Goal: Transaction & Acquisition: Download file/media

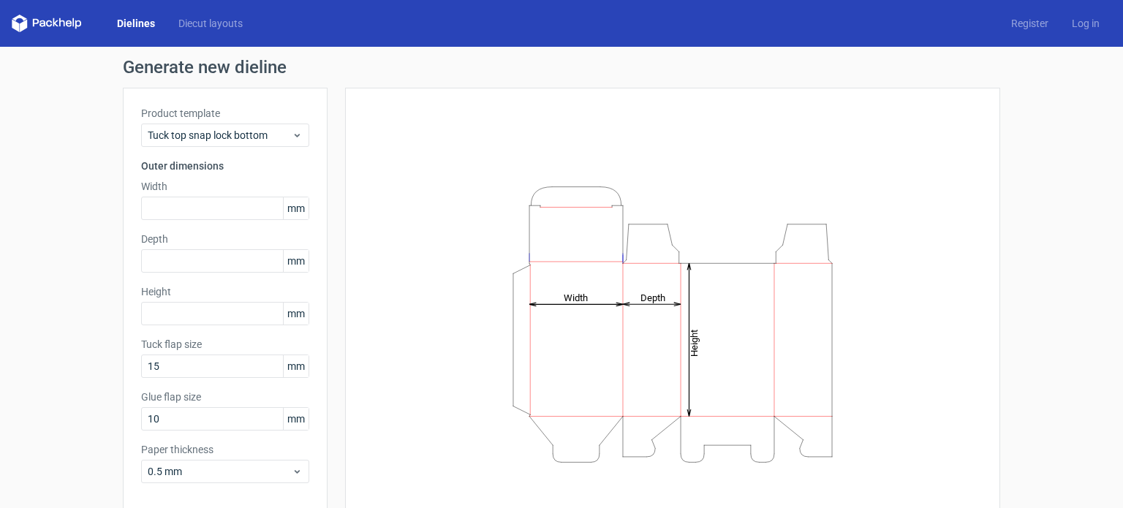
click at [292, 204] on span "mm" at bounding box center [296, 208] width 26 height 22
click at [298, 207] on span "mm" at bounding box center [296, 208] width 26 height 22
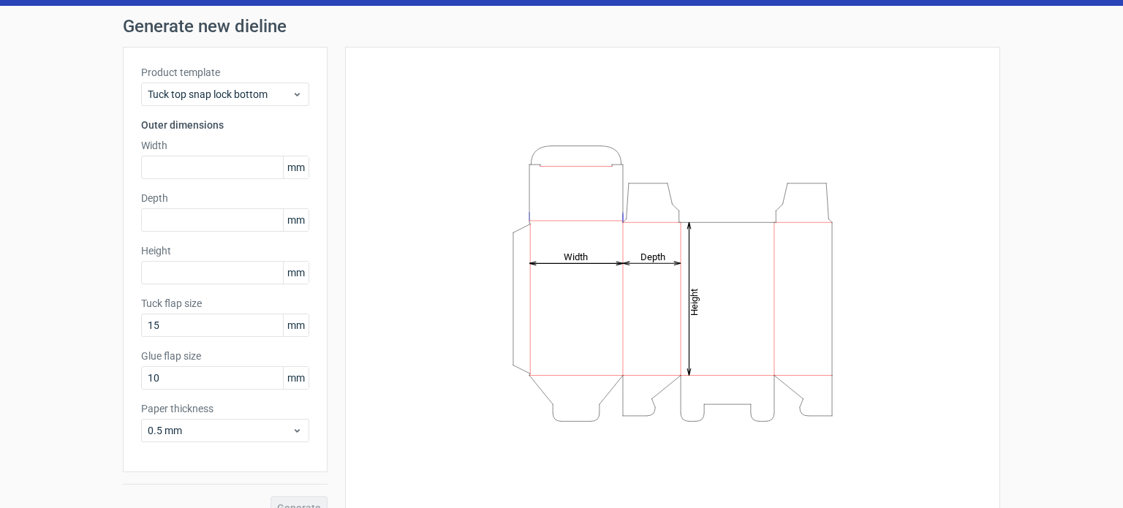
scroll to position [64, 0]
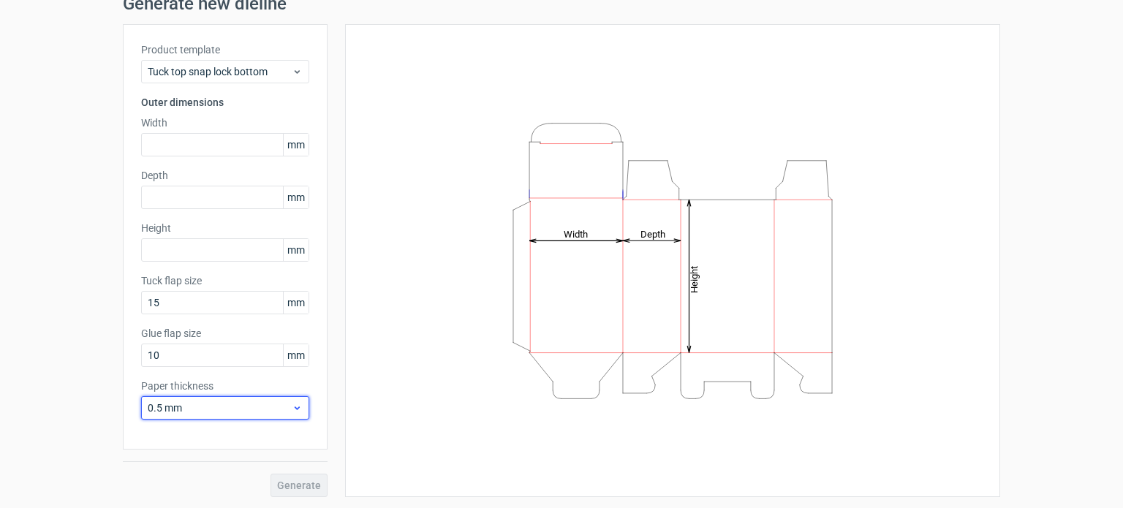
click at [295, 409] on use at bounding box center [297, 409] width 5 height 4
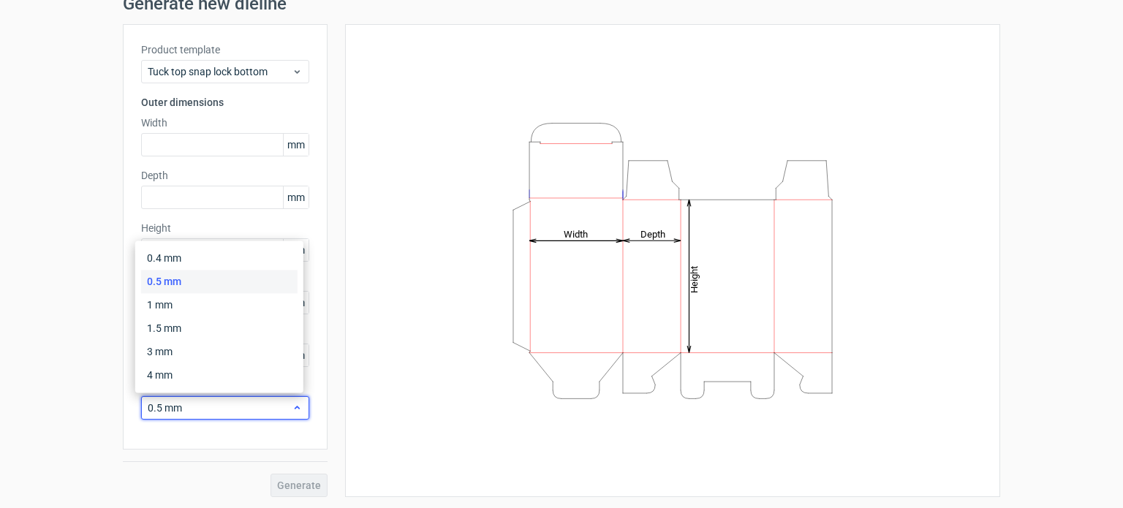
click at [292, 409] on icon at bounding box center [297, 408] width 11 height 12
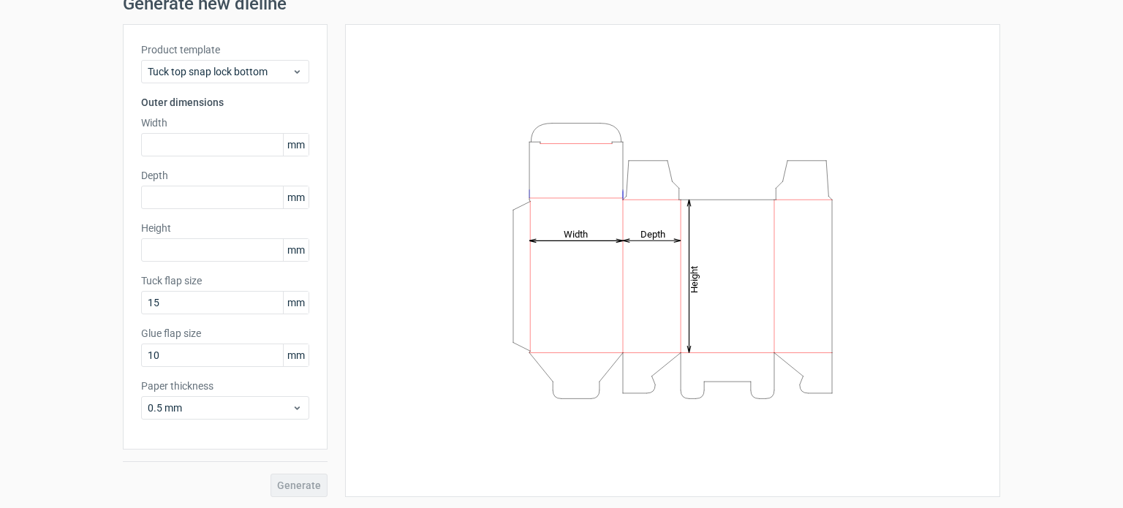
click at [290, 295] on span "mm" at bounding box center [296, 303] width 26 height 22
click at [292, 300] on span "mm" at bounding box center [296, 303] width 26 height 22
click at [232, 129] on label "Width" at bounding box center [225, 123] width 168 height 15
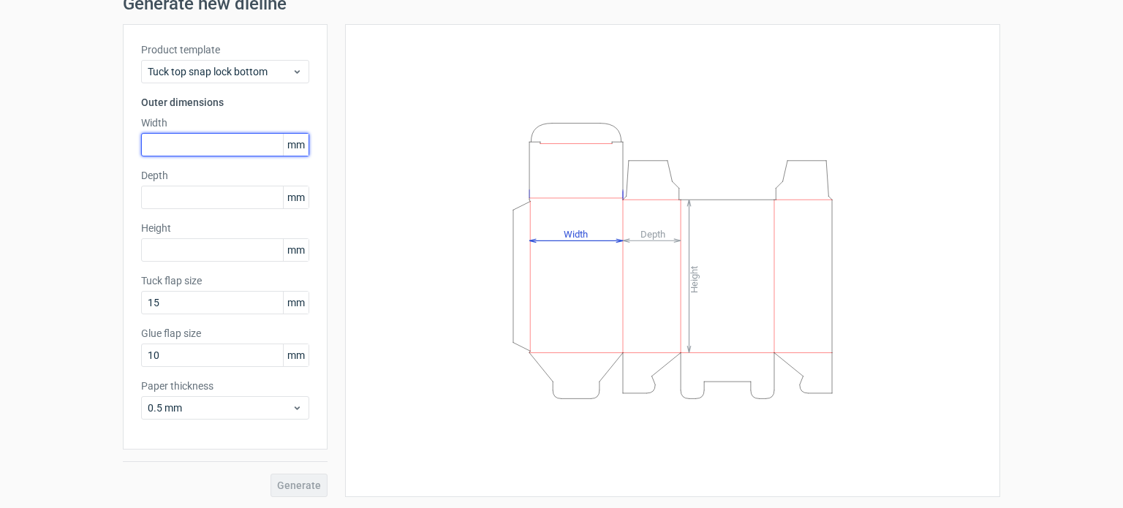
click at [229, 137] on input "text" at bounding box center [225, 144] width 168 height 23
type input "340"
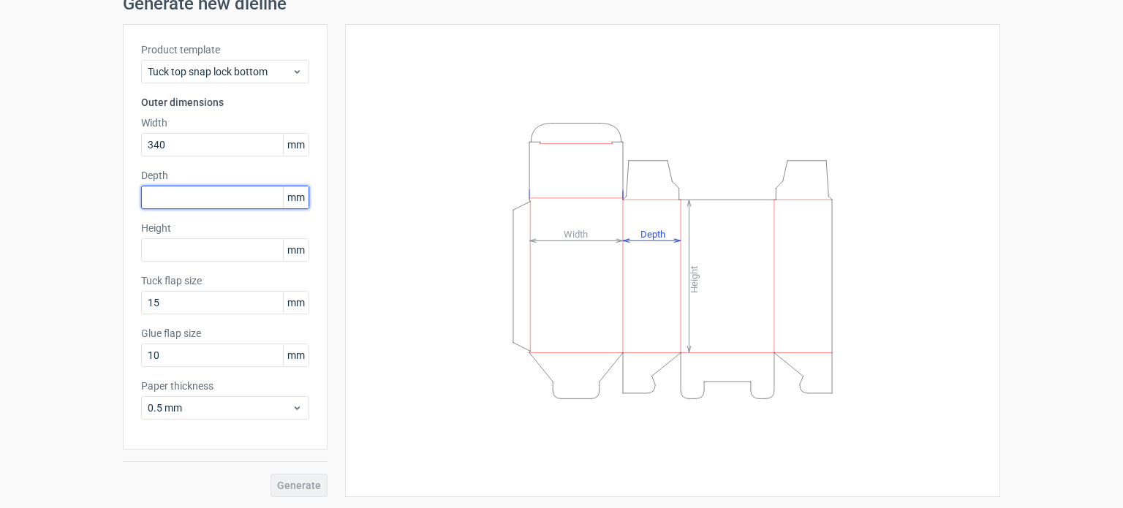
click at [222, 206] on input "text" at bounding box center [225, 197] width 168 height 23
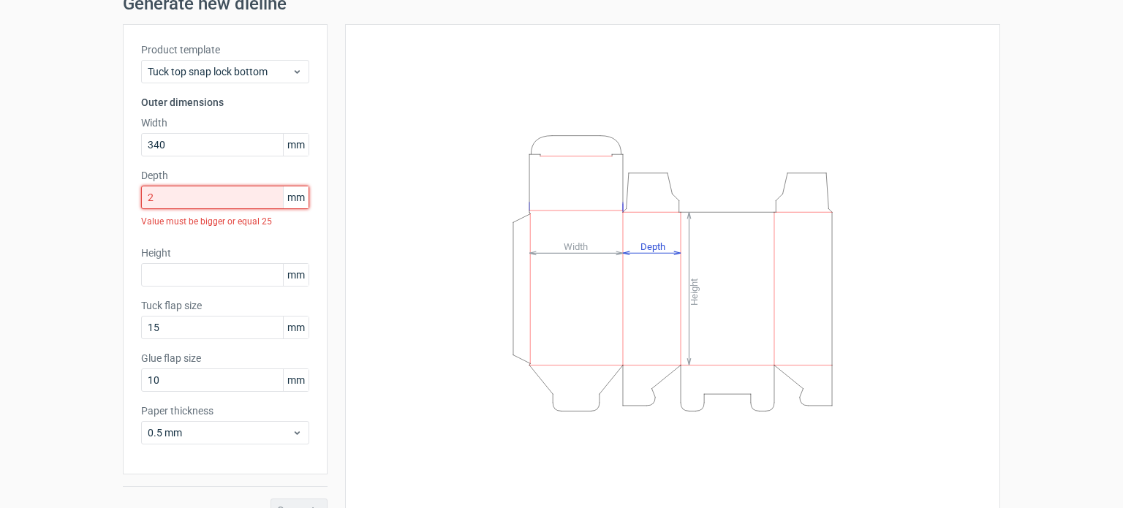
click at [230, 196] on input "2" at bounding box center [225, 197] width 168 height 23
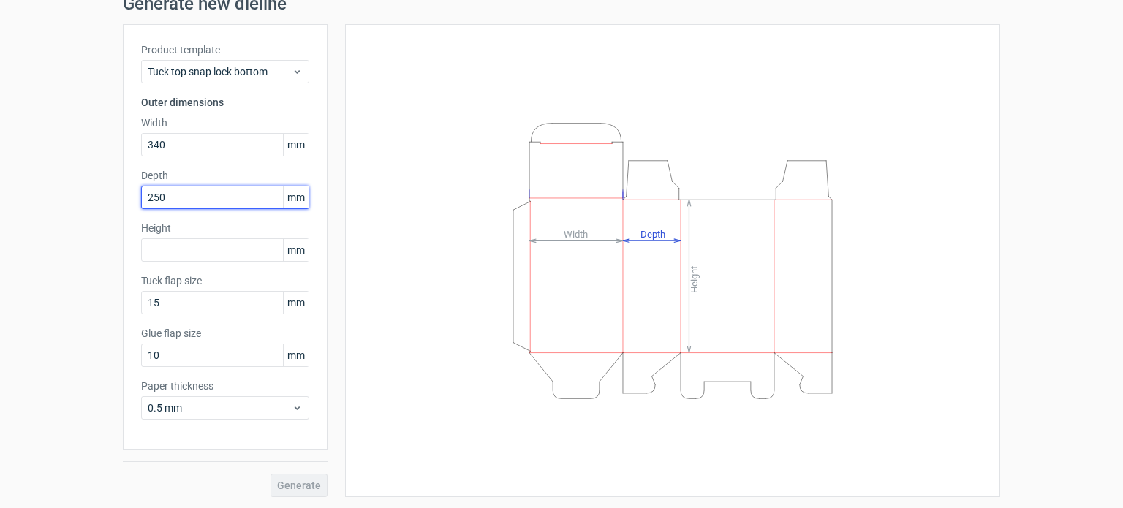
type input "250"
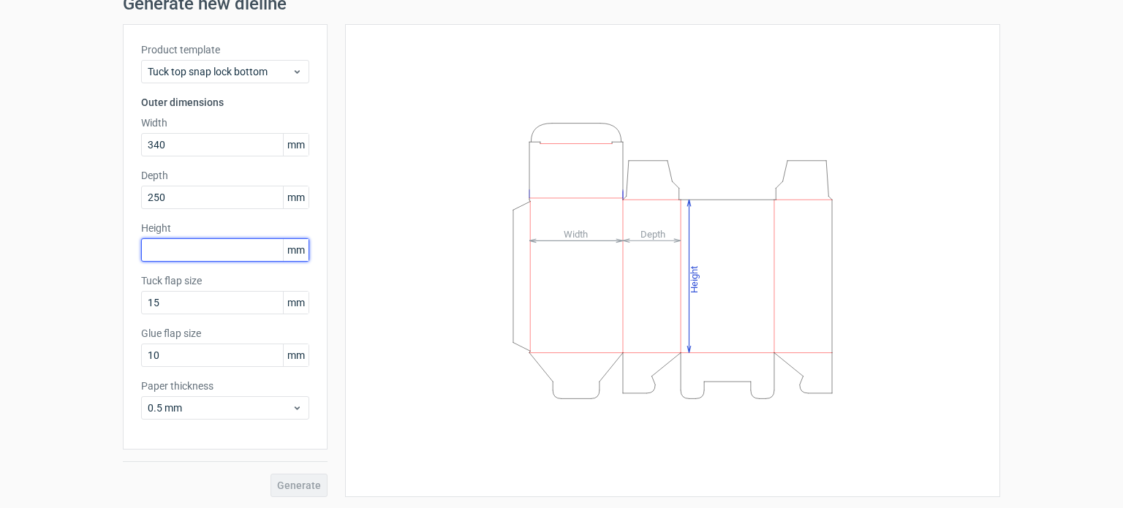
click at [215, 257] on input "text" at bounding box center [225, 249] width 168 height 23
type input "45"
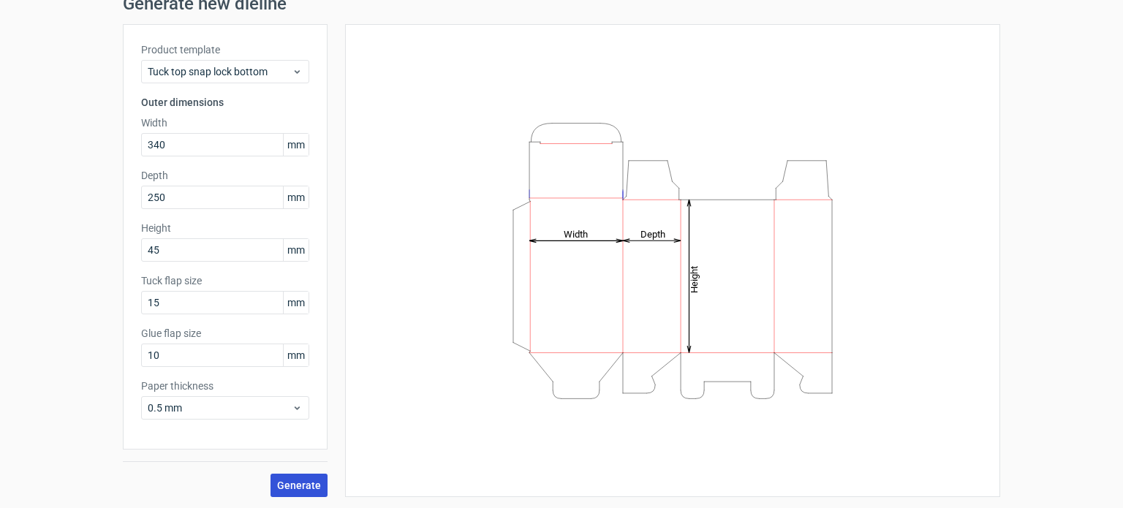
click at [310, 485] on span "Generate" at bounding box center [299, 485] width 44 height 10
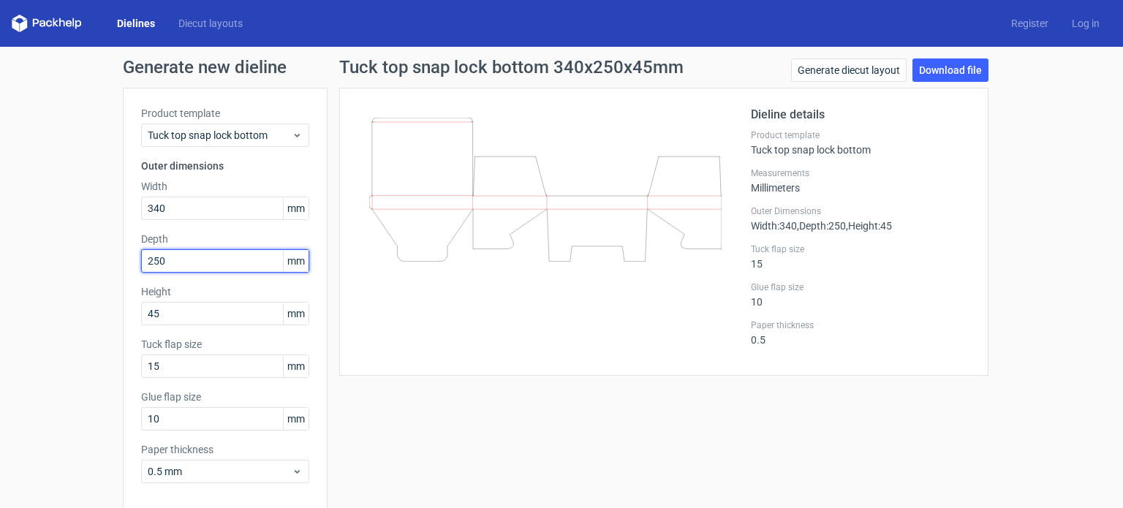
drag, startPoint x: 190, startPoint y: 260, endPoint x: 128, endPoint y: 270, distance: 63.0
click at [132, 270] on div "Product template Tuck top snap lock bottom Outer dimensions Width 340 mm Depth …" at bounding box center [225, 301] width 205 height 426
type input "45"
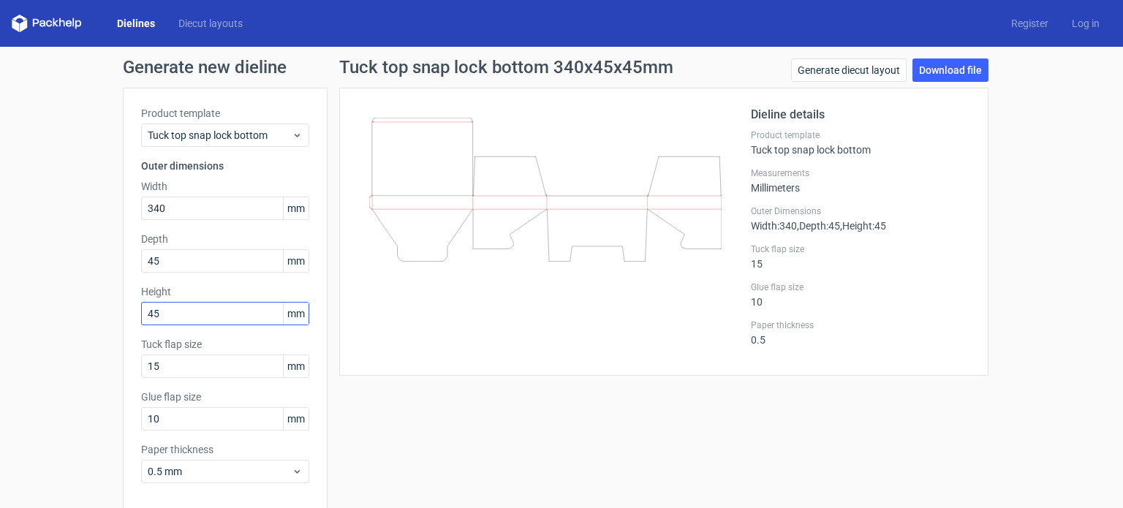
drag, startPoint x: 175, startPoint y: 328, endPoint x: 171, endPoint y: 317, distance: 11.8
click at [173, 327] on div "Product template Tuck top snap lock bottom Outer dimensions Width 340 mm Depth …" at bounding box center [225, 301] width 205 height 426
click at [171, 315] on input "45" at bounding box center [225, 313] width 168 height 23
drag, startPoint x: 173, startPoint y: 312, endPoint x: 133, endPoint y: 314, distance: 39.5
click at [133, 314] on div "Product template Tuck top snap lock bottom Outer dimensions Width 340 mm Depth …" at bounding box center [225, 301] width 205 height 426
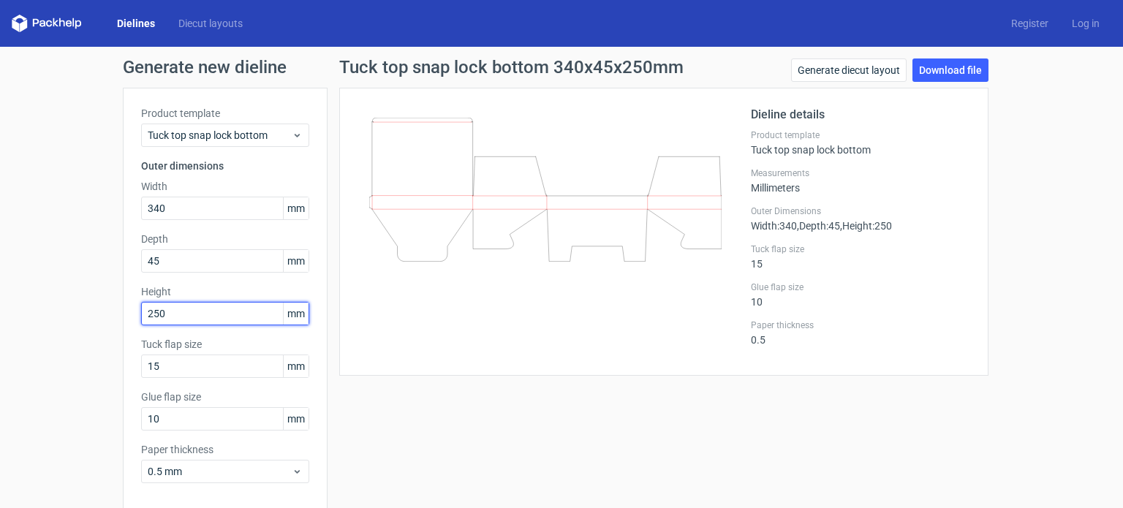
type input "250"
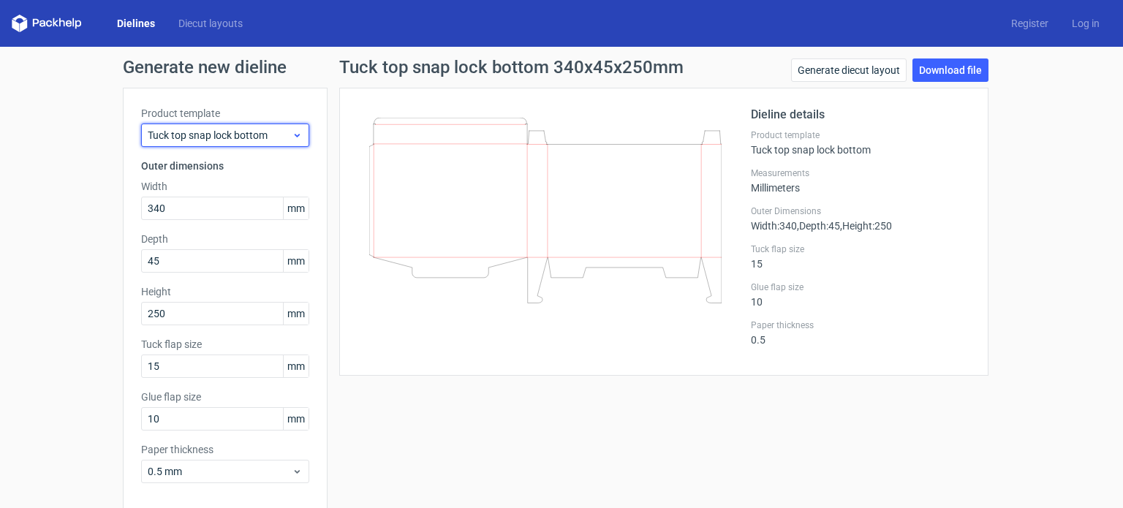
click at [266, 134] on span "Tuck top snap lock bottom" at bounding box center [220, 135] width 144 height 15
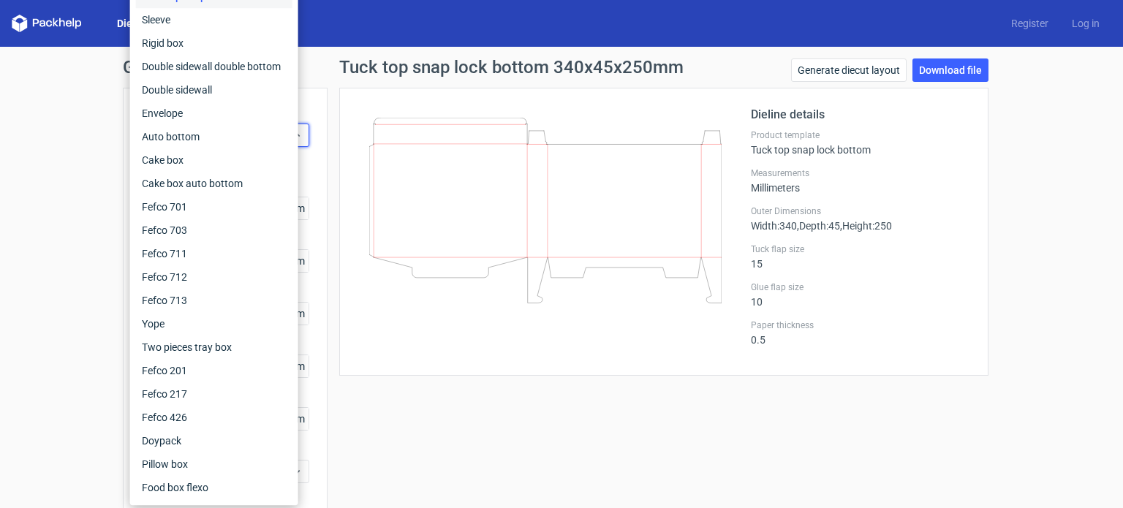
click at [434, 411] on div "Tuck top snap lock bottom 340x45x250mm Generate diecut layout Download file Die…" at bounding box center [664, 309] width 673 height 502
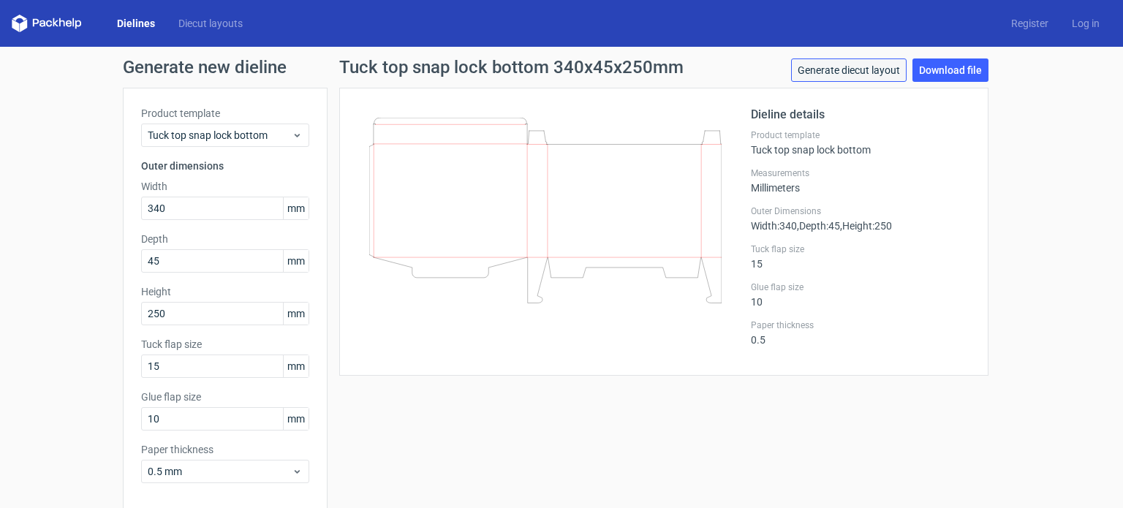
click at [889, 71] on link "Generate diecut layout" at bounding box center [849, 69] width 116 height 23
click at [933, 72] on link "Download file" at bounding box center [950, 69] width 76 height 23
